Goal: Task Accomplishment & Management: Complete application form

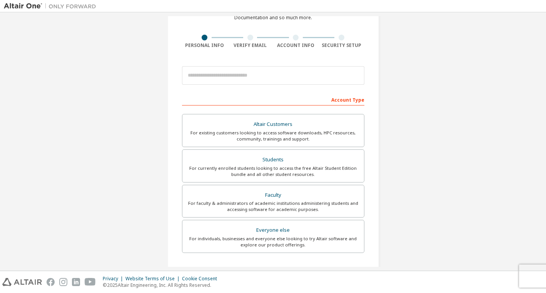
scroll to position [45, 0]
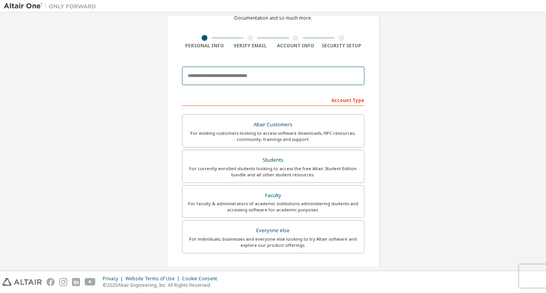
click at [310, 78] on input "email" at bounding box center [273, 76] width 182 height 18
type input "**********"
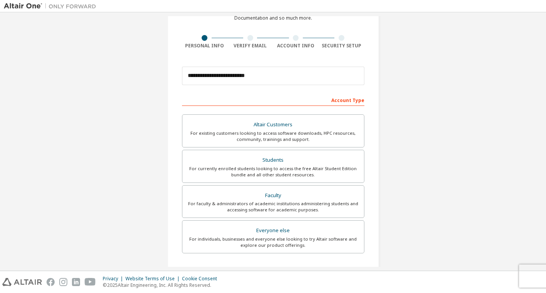
type input "**"
type input "*"
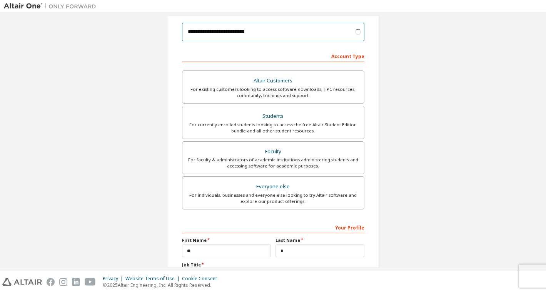
scroll to position [90, 0]
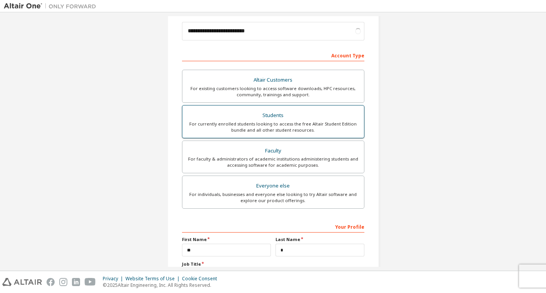
click at [322, 127] on div "For currently enrolled students looking to access the free Altair Student Editi…" at bounding box center [273, 127] width 172 height 12
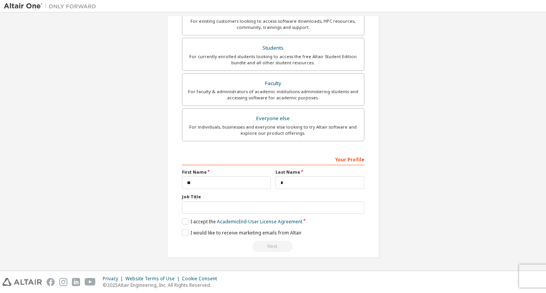
scroll to position [157, 0]
click at [287, 208] on input "text" at bounding box center [273, 207] width 182 height 13
type input "*******"
click at [183, 218] on label "I accept the Academic End-User License Agreement" at bounding box center [242, 221] width 120 height 7
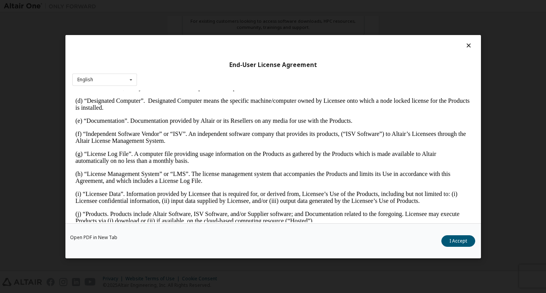
scroll to position [233, 0]
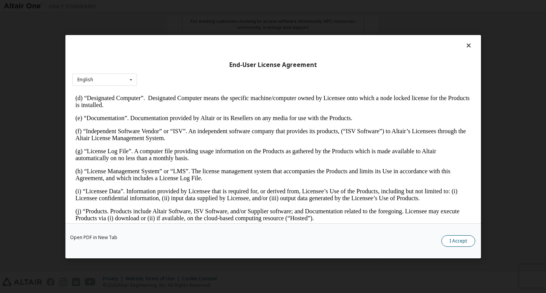
click at [460, 239] on button "I Accept" at bounding box center [458, 241] width 34 height 12
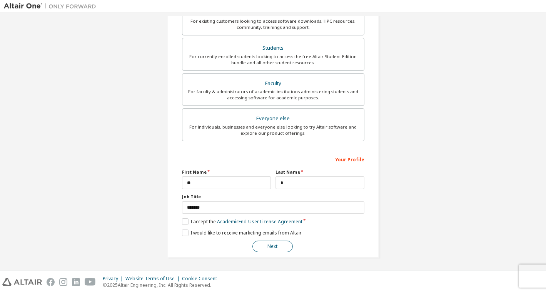
click at [269, 249] on button "Next" at bounding box center [272, 246] width 40 height 12
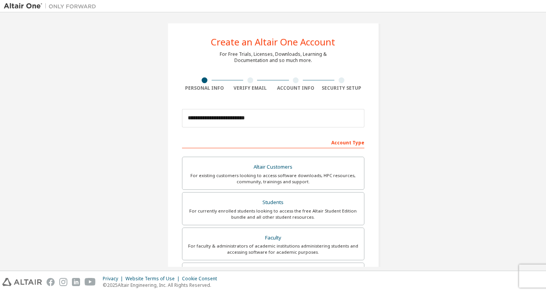
scroll to position [0, 0]
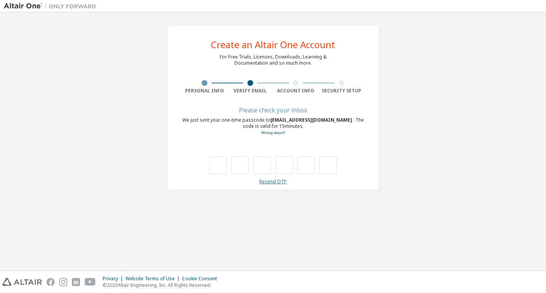
click at [272, 181] on link "Resend OTP" at bounding box center [272, 181] width 27 height 7
